Goal: Information Seeking & Learning: Find specific fact

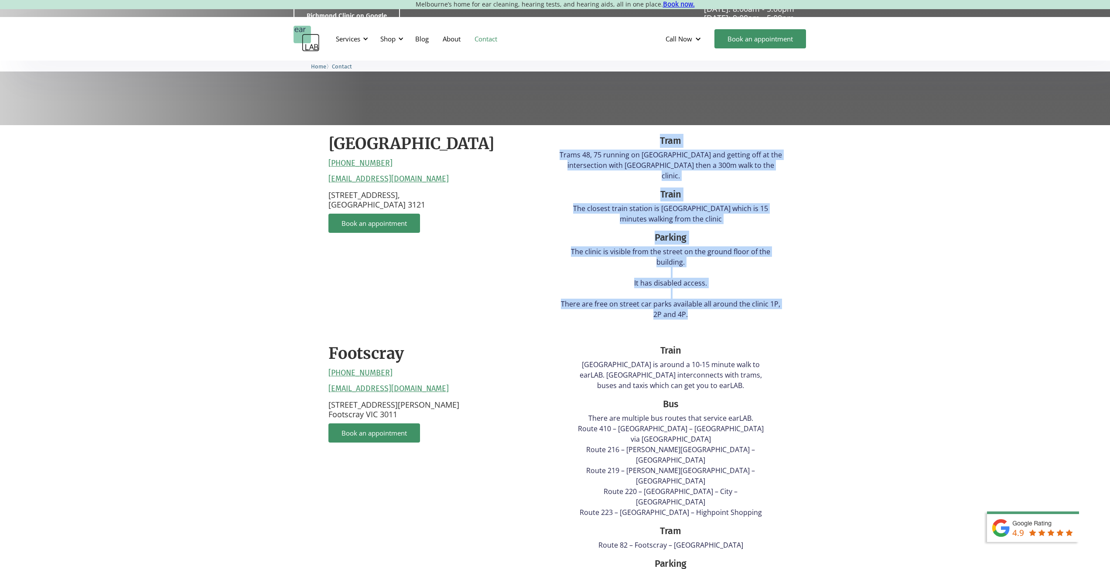
drag, startPoint x: 652, startPoint y: 138, endPoint x: 740, endPoint y: 318, distance: 200.3
click at [740, 318] on div "[GEOGRAPHIC_DATA] [PHONE_NUMBER] [EMAIL_ADDRESS][DOMAIN_NAME] [STREET_ADDRESS] …" at bounding box center [555, 424] width 471 height 599
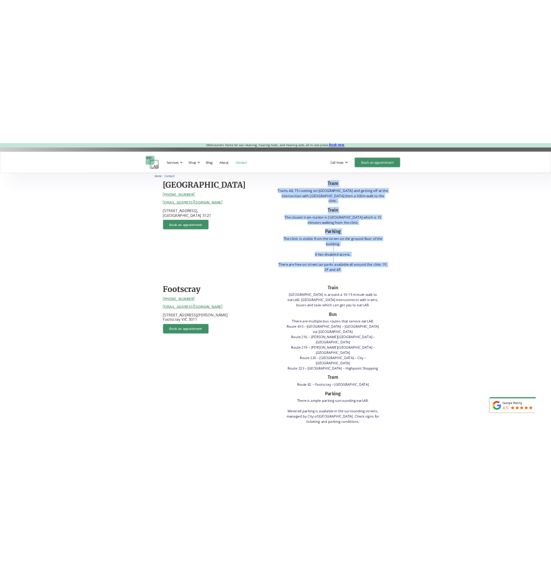
scroll to position [218, 0]
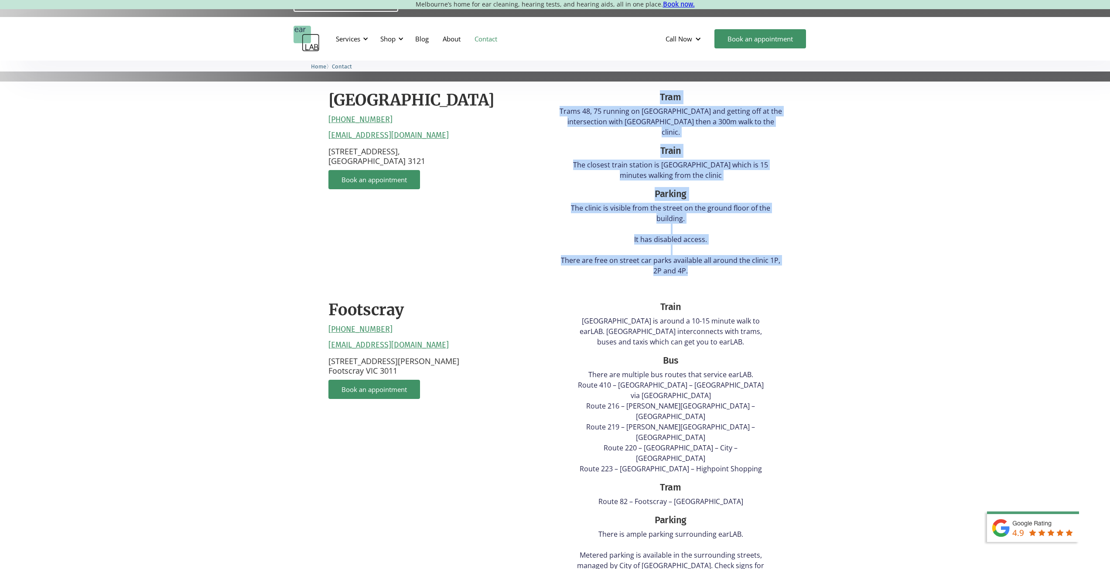
copy div "Tram Trams 48, 75 running on [GEOGRAPHIC_DATA] and getting off at the intersect…"
click at [635, 113] on p "Trams 48, 75 running on [GEOGRAPHIC_DATA] and getting off at the intersection w…" at bounding box center [671, 121] width 222 height 31
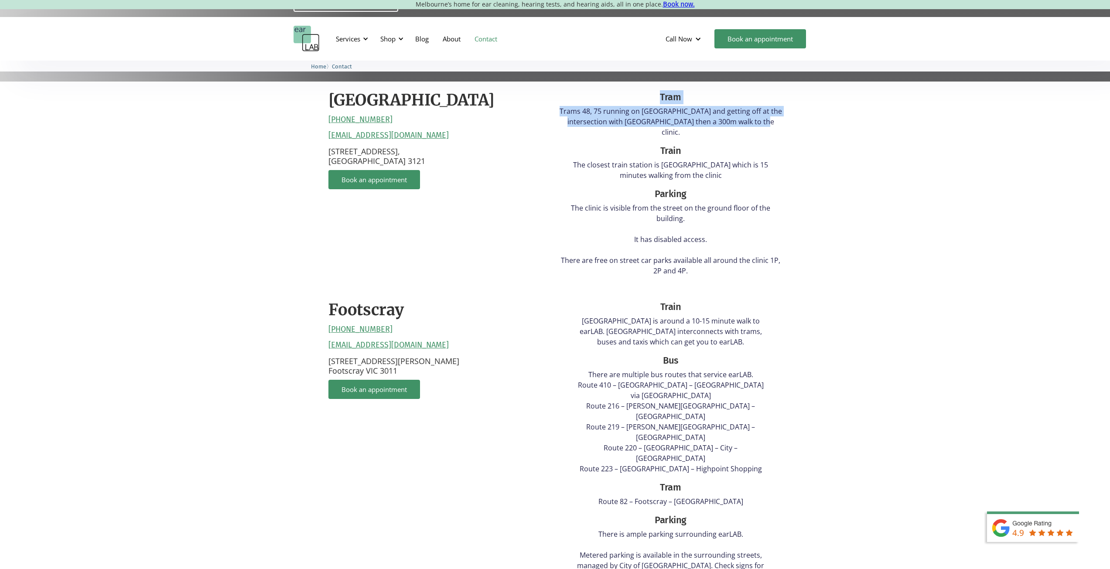
drag, startPoint x: 569, startPoint y: 103, endPoint x: 814, endPoint y: 123, distance: 246.4
click at [814, 123] on div "[GEOGRAPHIC_DATA] [PHONE_NUMBER] [EMAIL_ADDRESS][DOMAIN_NAME] [STREET_ADDRESS] …" at bounding box center [555, 386] width 1110 height 608
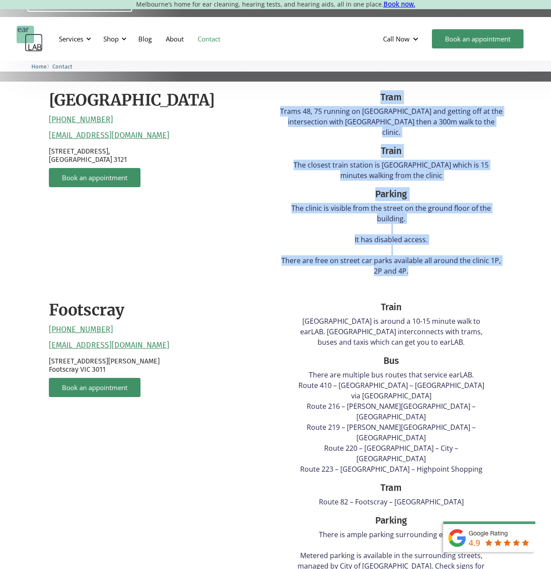
drag, startPoint x: 434, startPoint y: 264, endPoint x: 362, endPoint y: 100, distance: 178.7
click at [362, 100] on div "Tram Trams 48, 75 running on [GEOGRAPHIC_DATA] and getting off at the intersect…" at bounding box center [391, 186] width 222 height 192
copy div "Tram Trams 48, 75 running on [GEOGRAPHIC_DATA] and getting off at the intersect…"
click at [300, 118] on p "Trams 48, 75 running on [GEOGRAPHIC_DATA] and getting off at the intersection w…" at bounding box center [391, 121] width 222 height 31
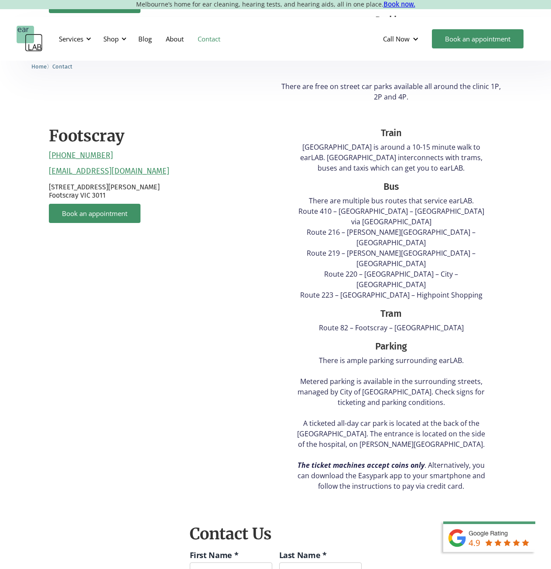
scroll to position [393, 0]
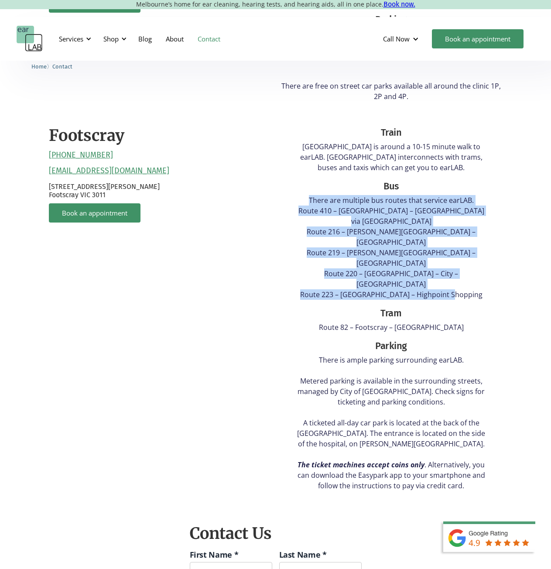
drag, startPoint x: 310, startPoint y: 191, endPoint x: 486, endPoint y: 245, distance: 184.8
click at [486, 245] on p "There are multiple bus routes that service earLAB. Route 410 – [GEOGRAPHIC_DATA…" at bounding box center [391, 247] width 195 height 105
drag, startPoint x: 472, startPoint y: 242, endPoint x: 359, endPoint y: 171, distance: 134.5
click at [359, 171] on div "Train [GEOGRAPHIC_DATA] is around a 10-15 minute walk to earLAB. [GEOGRAPHIC_DA…" at bounding box center [391, 308] width 195 height 365
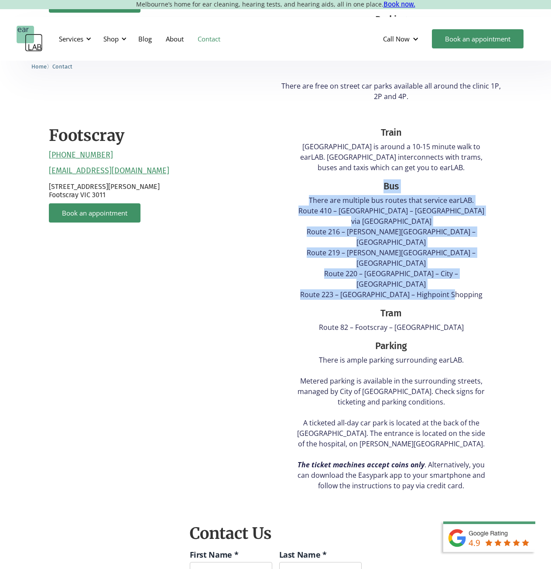
copy div "Bus There are multiple bus routes that service earLAB. Route 410 – [GEOGRAPHIC_…"
click at [407, 204] on p "There are multiple bus routes that service earLAB. Route 410 – [GEOGRAPHIC_DATA…" at bounding box center [391, 247] width 195 height 105
drag, startPoint x: 372, startPoint y: 178, endPoint x: 472, endPoint y: 246, distance: 120.6
click at [472, 246] on div "Train [GEOGRAPHIC_DATA] is around a 10-15 minute walk to earLAB. [GEOGRAPHIC_DA…" at bounding box center [391, 308] width 195 height 365
copy div "Bus There are multiple bus routes that service earLAB. Route 410 – [GEOGRAPHIC_…"
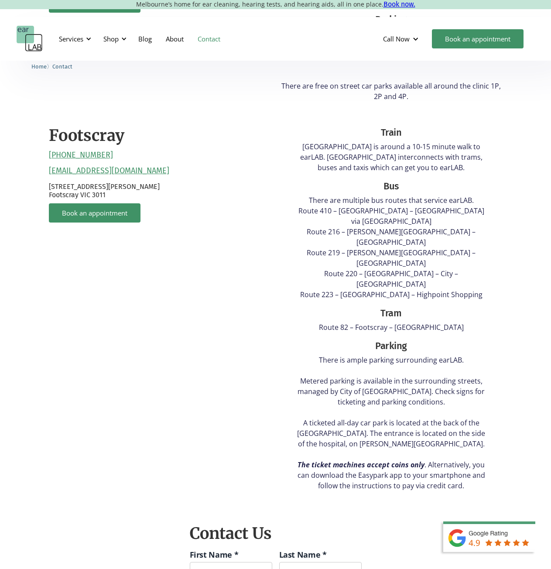
click at [351, 268] on div "Train [GEOGRAPHIC_DATA] is around a 10-15 minute walk to earLAB. [GEOGRAPHIC_DA…" at bounding box center [391, 308] width 195 height 365
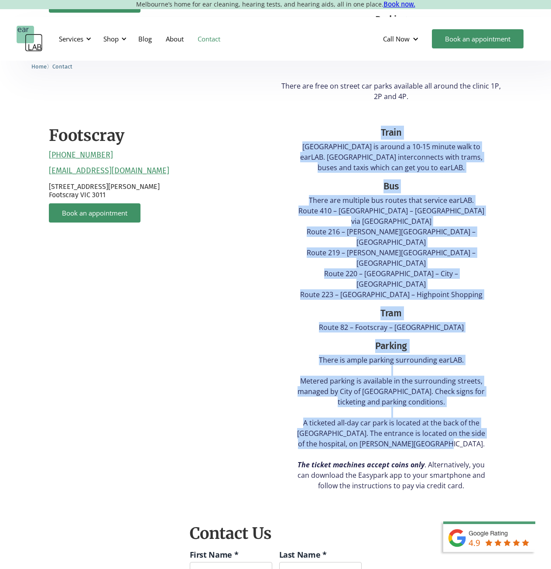
drag, startPoint x: 345, startPoint y: 119, endPoint x: 490, endPoint y: 391, distance: 308.3
click at [490, 391] on div "Train [GEOGRAPHIC_DATA] is around a 10-15 minute walk to earLAB. [GEOGRAPHIC_DA…" at bounding box center [391, 307] width 222 height 380
copy div "Train [GEOGRAPHIC_DATA] is around a 10-15 minute walk to earLAB. [GEOGRAPHIC_DA…"
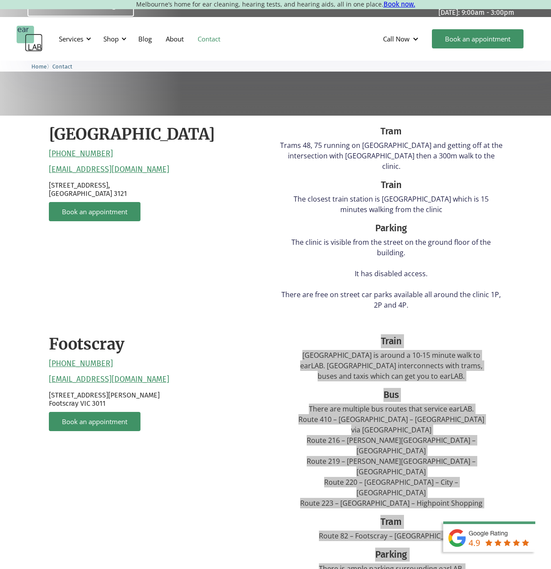
scroll to position [218, 0]
